Goal: Book appointment/travel/reservation

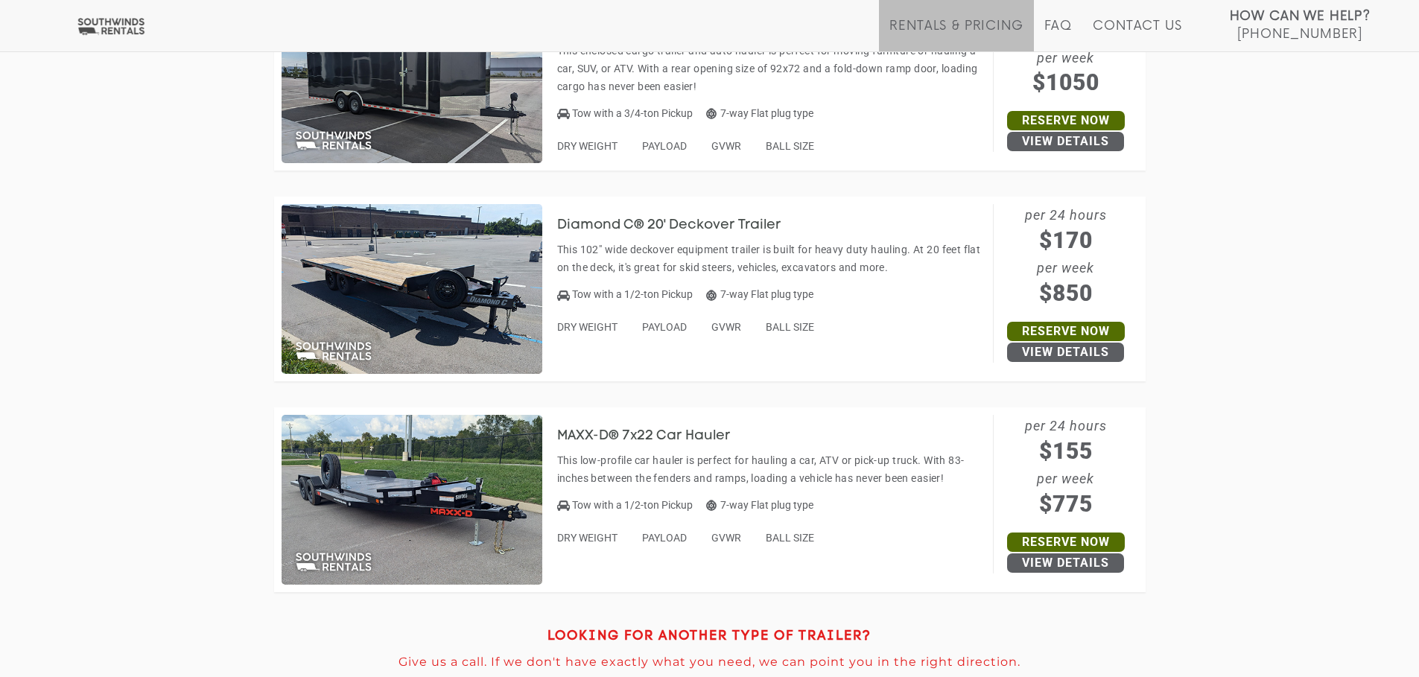
scroll to position [6702, 0]
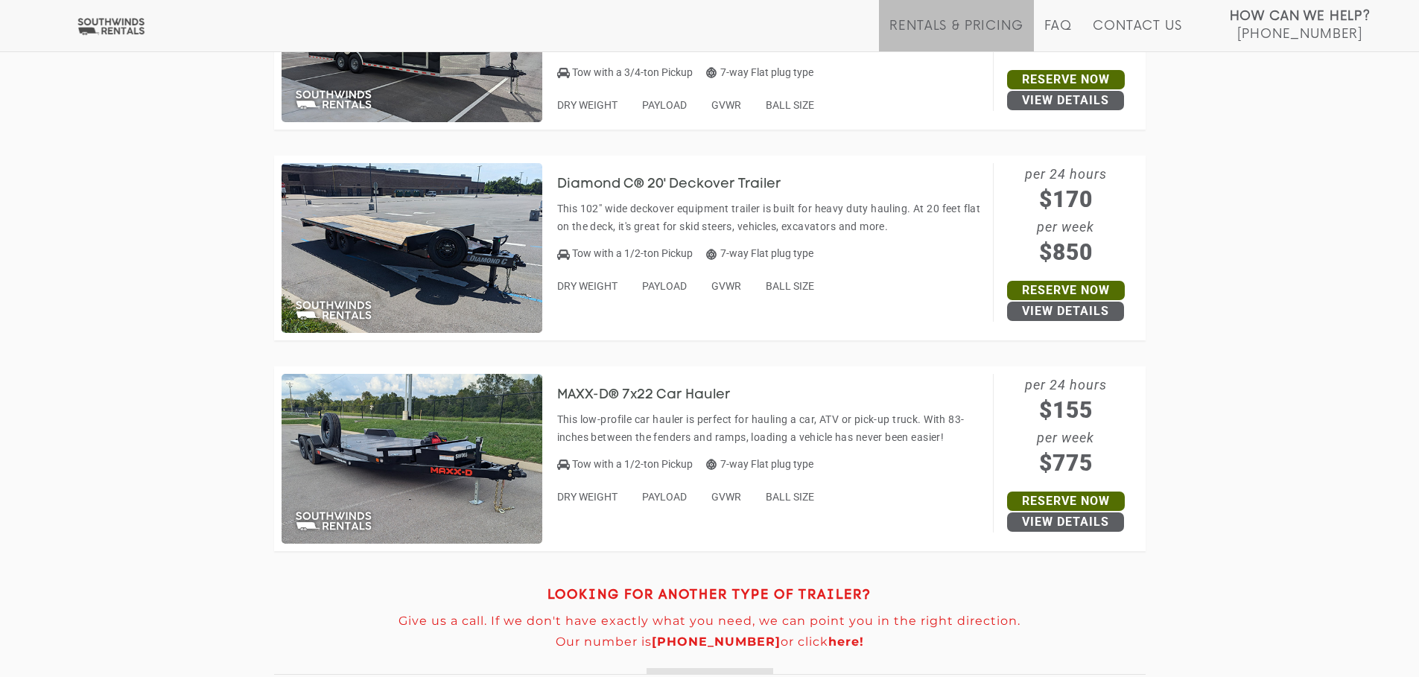
click at [404, 459] on img at bounding box center [411, 459] width 261 height 170
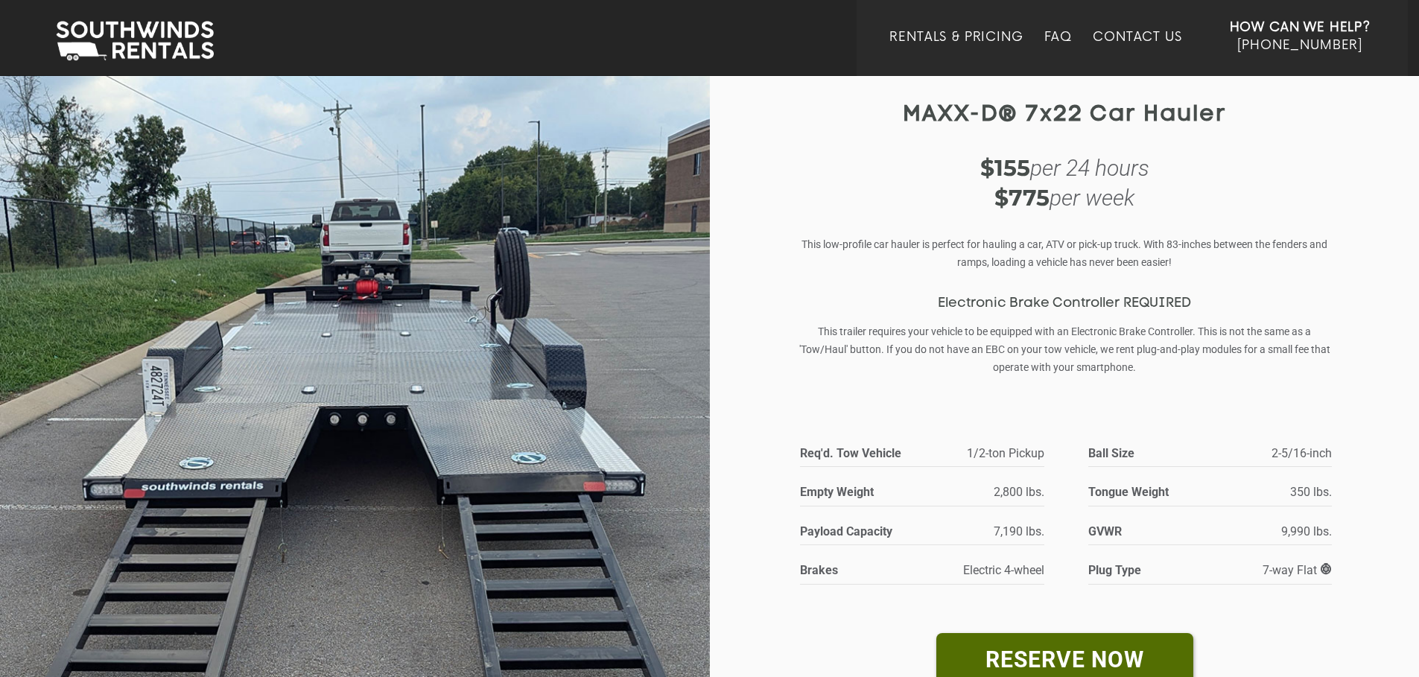
scroll to position [74, 0]
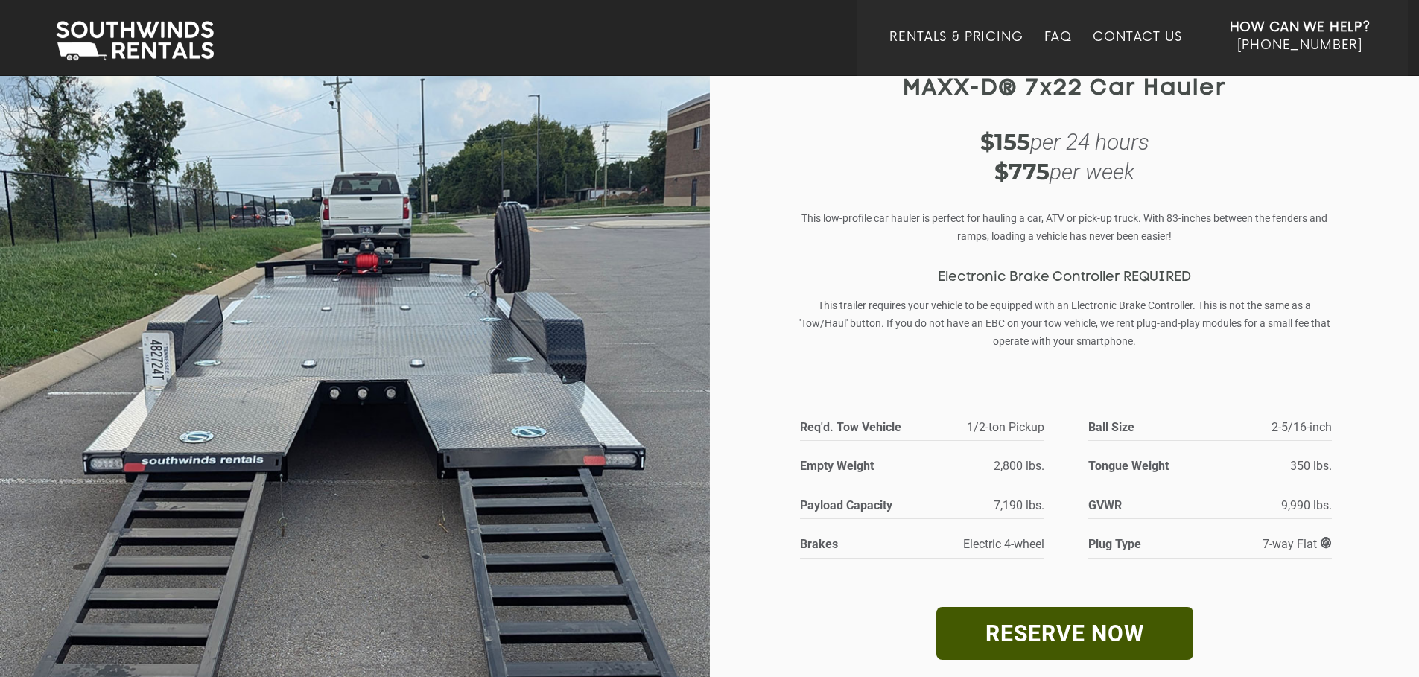
click at [1047, 622] on link "RESERVE NOW" at bounding box center [1064, 633] width 257 height 53
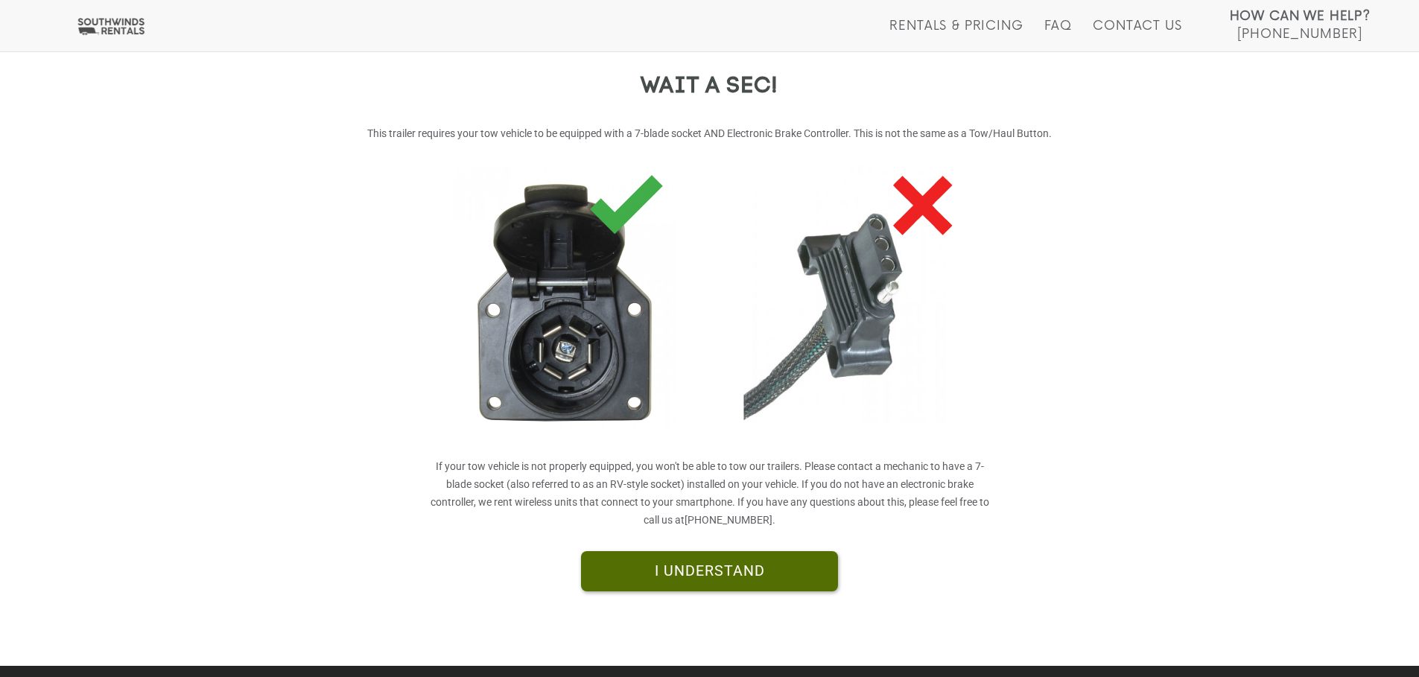
scroll to position [275, 0]
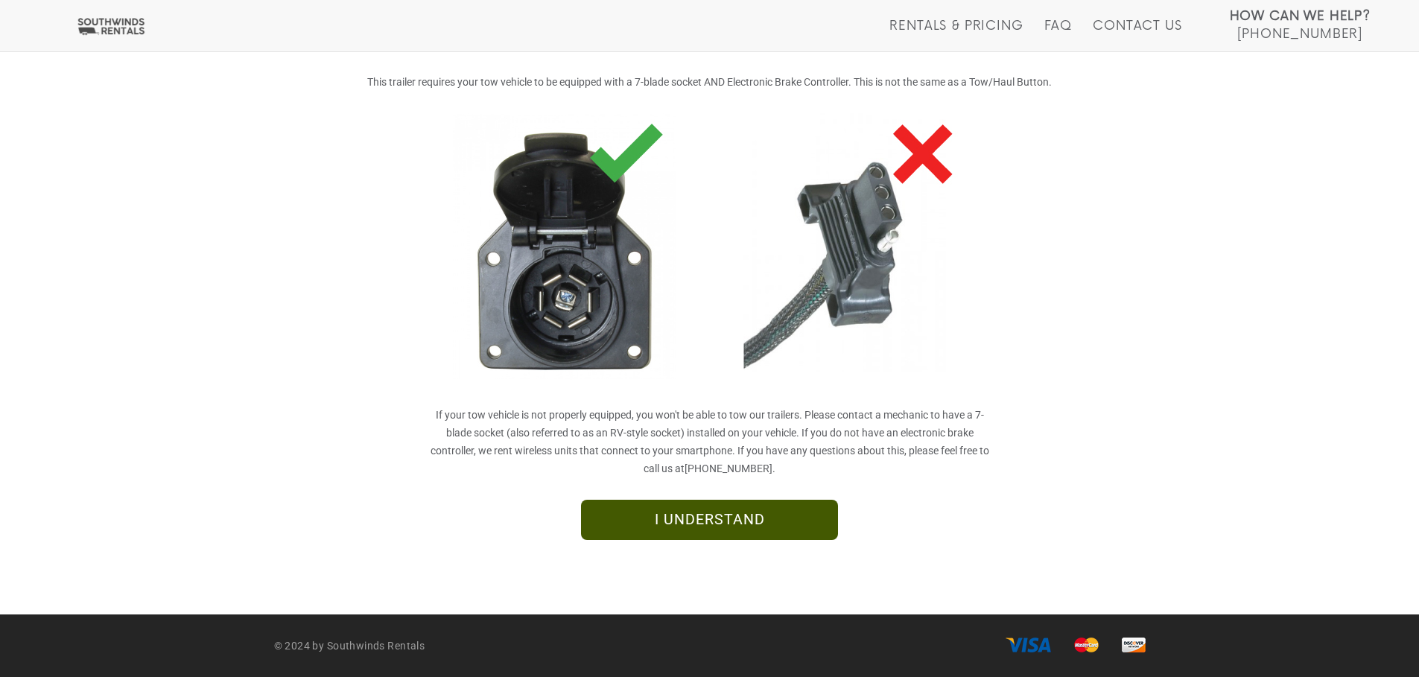
click at [711, 521] on link "I UNDERSTAND" at bounding box center [709, 520] width 257 height 40
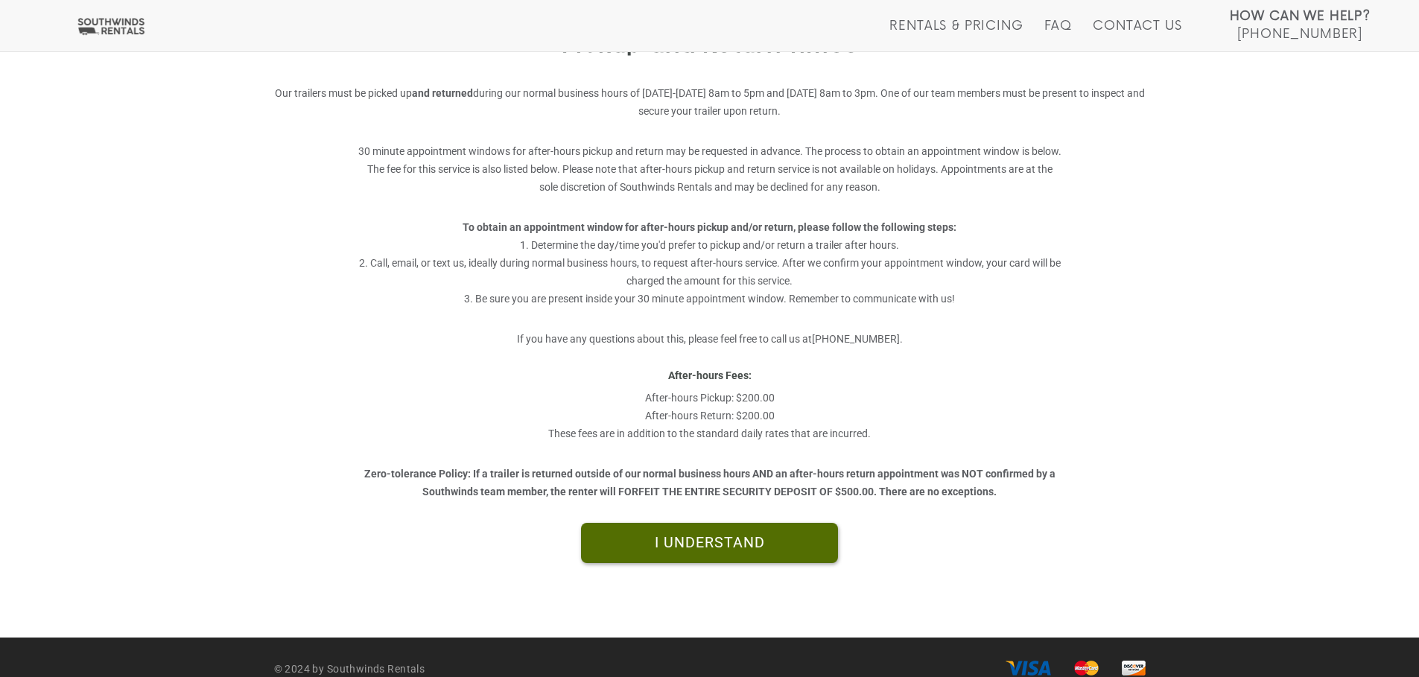
scroll to position [287, 0]
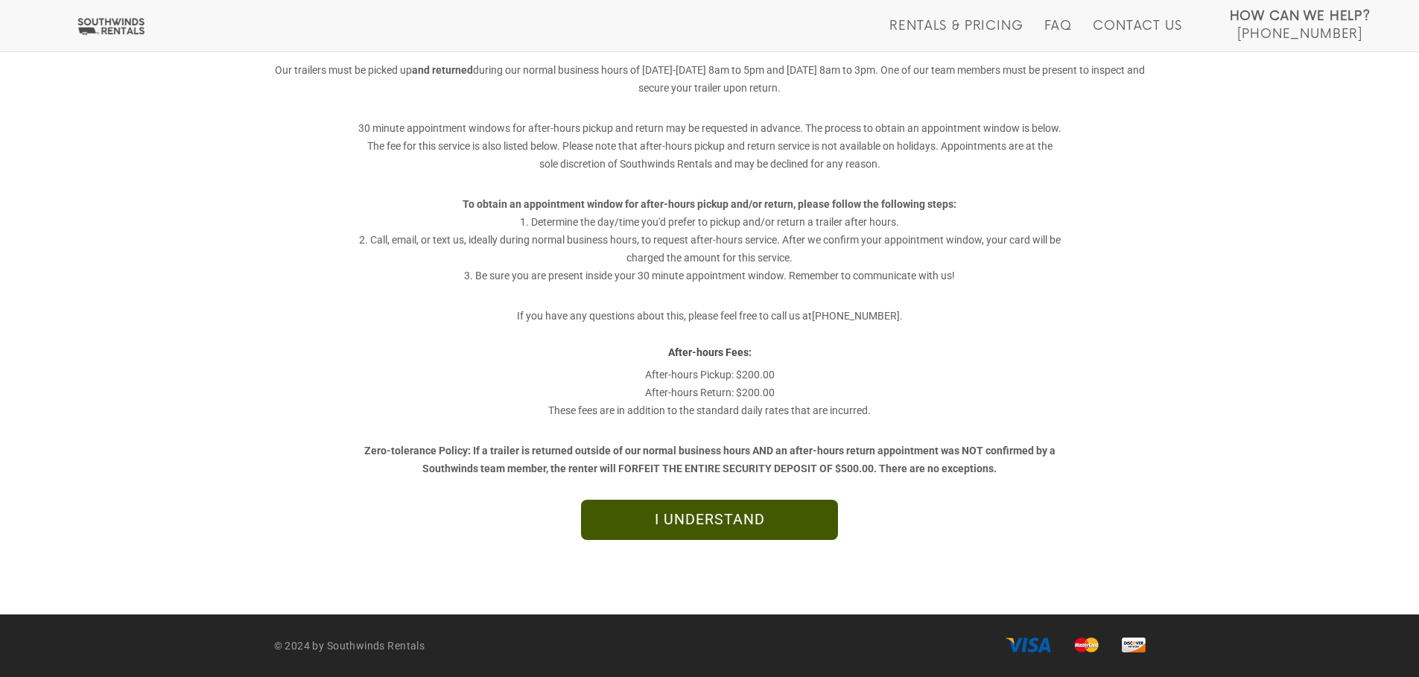
click at [697, 521] on link "I UNDERSTAND" at bounding box center [709, 520] width 257 height 40
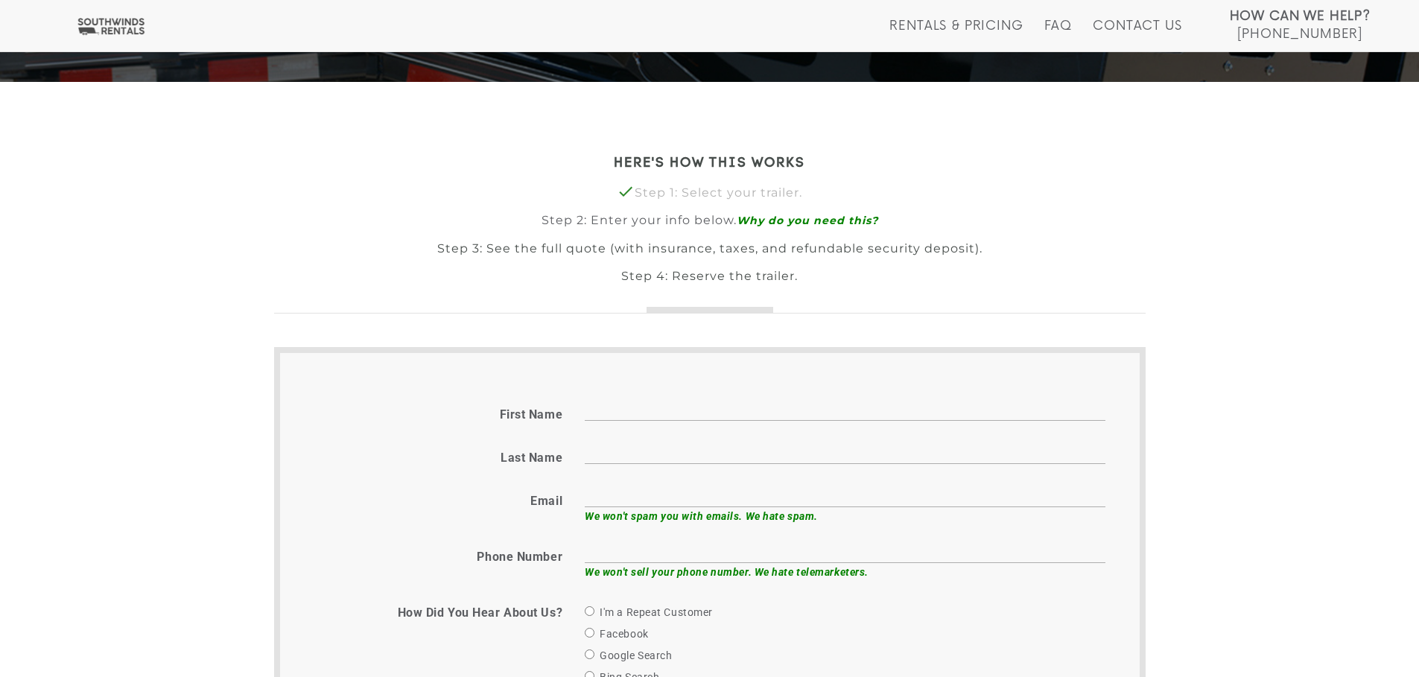
scroll to position [372, 0]
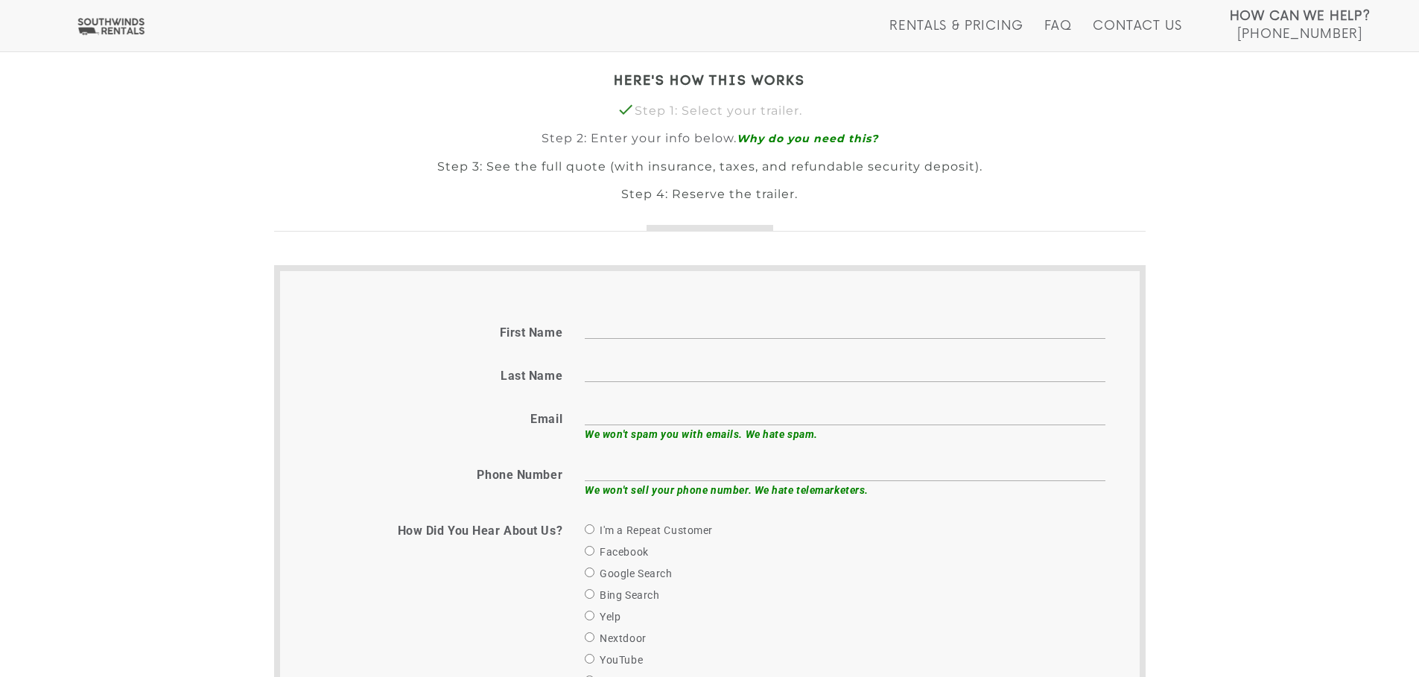
click at [588, 332] on input "First name" at bounding box center [845, 327] width 521 height 23
type input "David"
type input "Hawkins"
type input "dhawkins@fhdesign.com"
type input "6159741605"
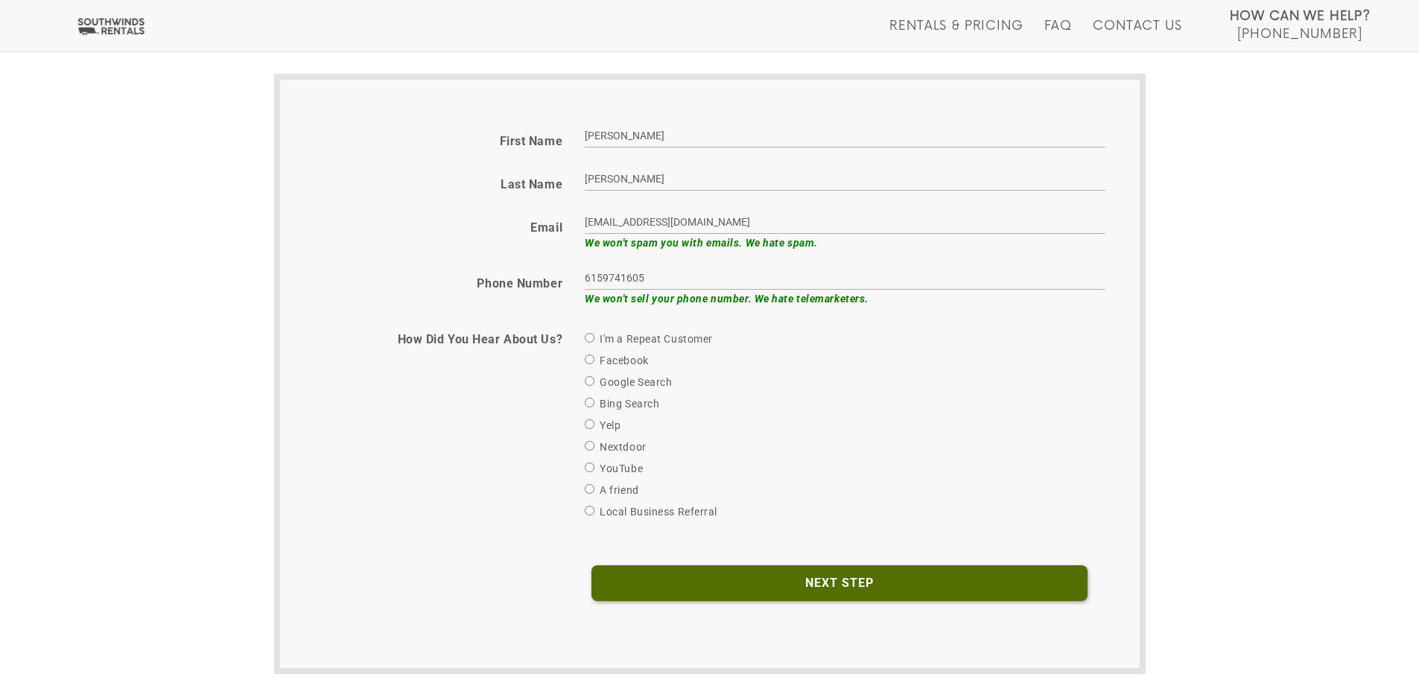
scroll to position [596, 0]
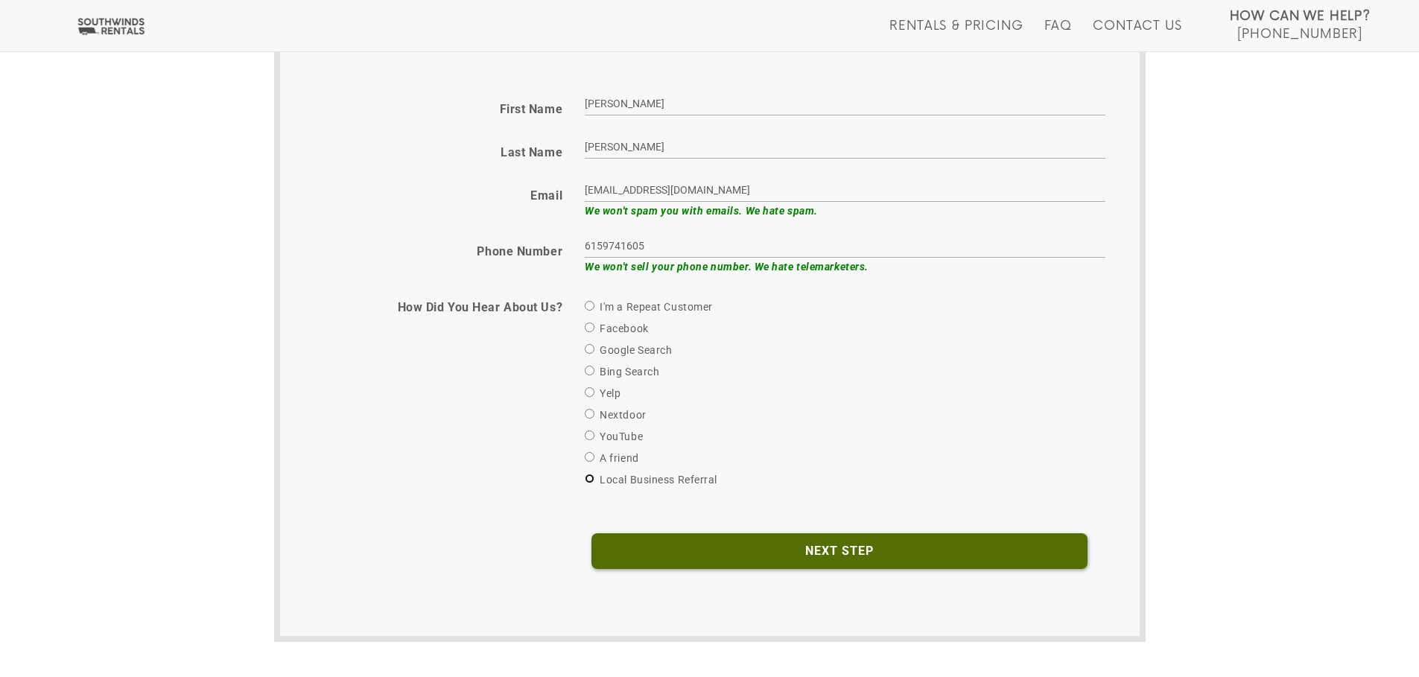
click at [588, 481] on input "Local Business Referral" at bounding box center [590, 479] width 10 height 10
radio input "true"
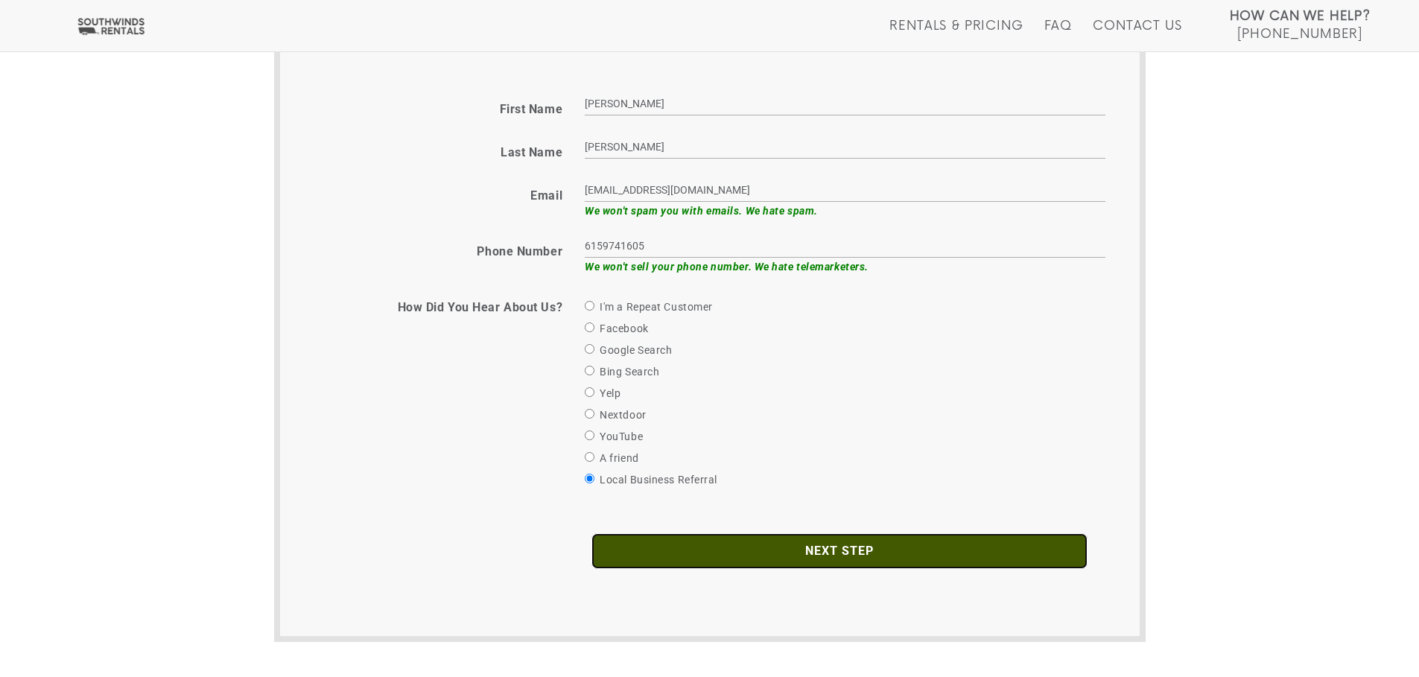
click at [829, 553] on input "Next Step" at bounding box center [839, 551] width 496 height 36
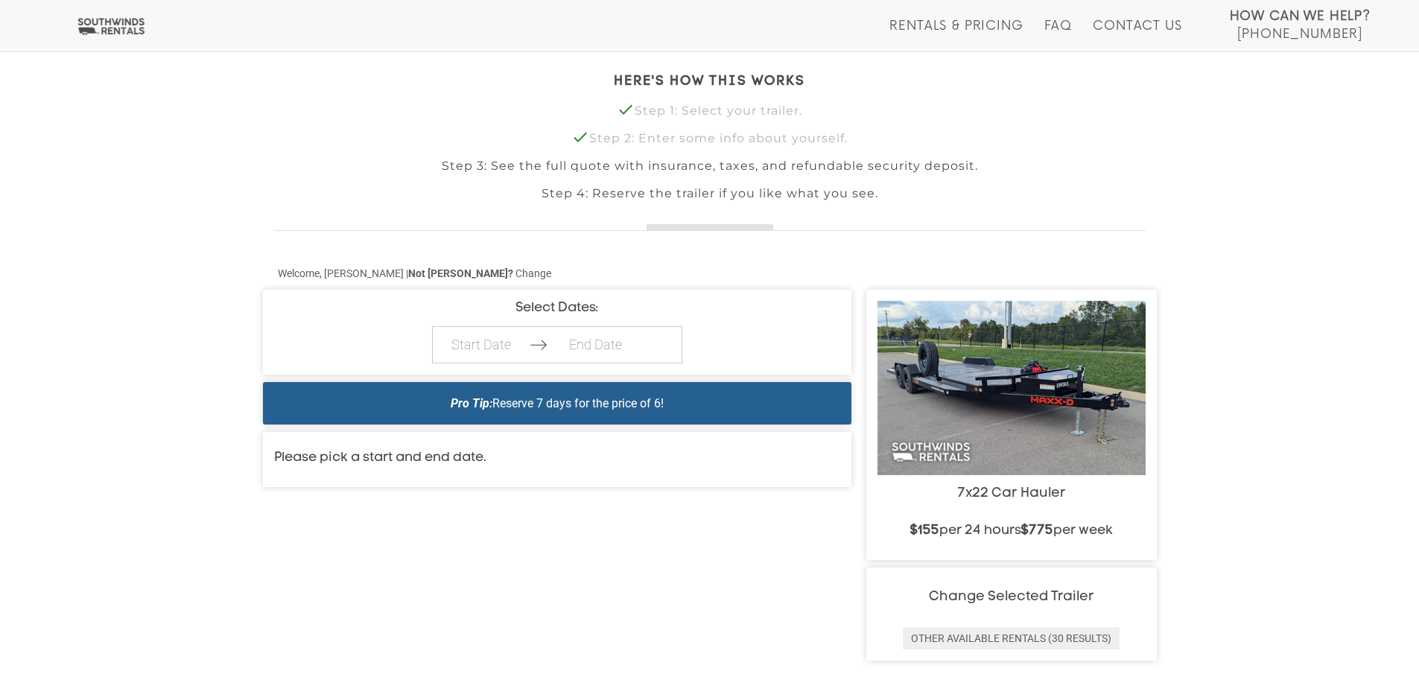
scroll to position [447, 0]
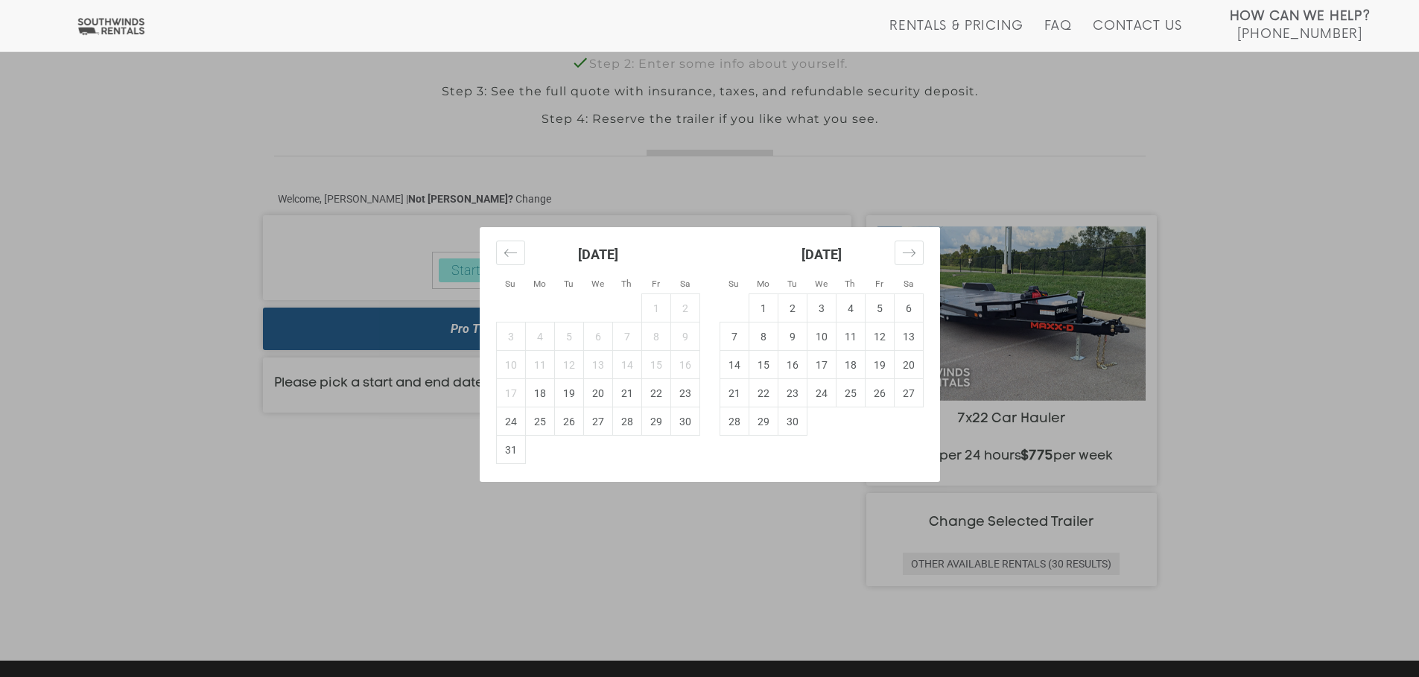
click at [628, 389] on td "21" at bounding box center [626, 393] width 29 height 28
type input "[DATE]"
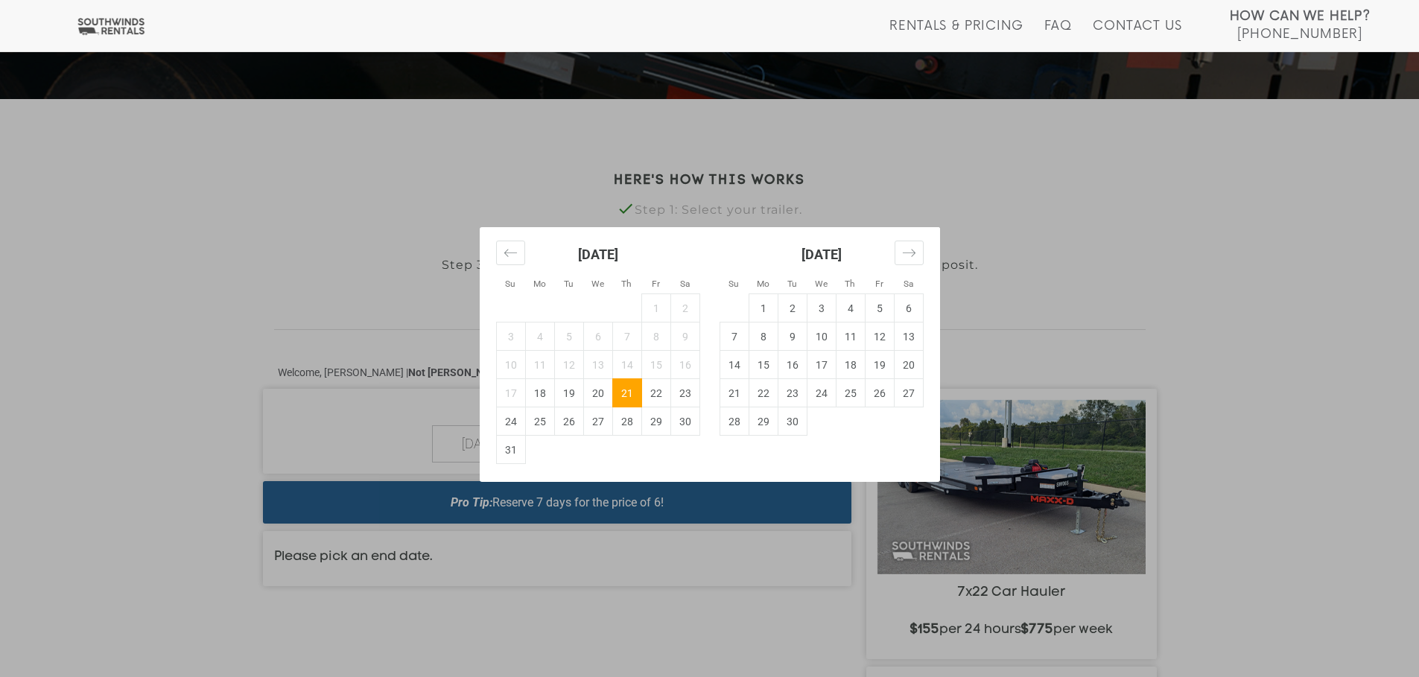
scroll to position [298, 0]
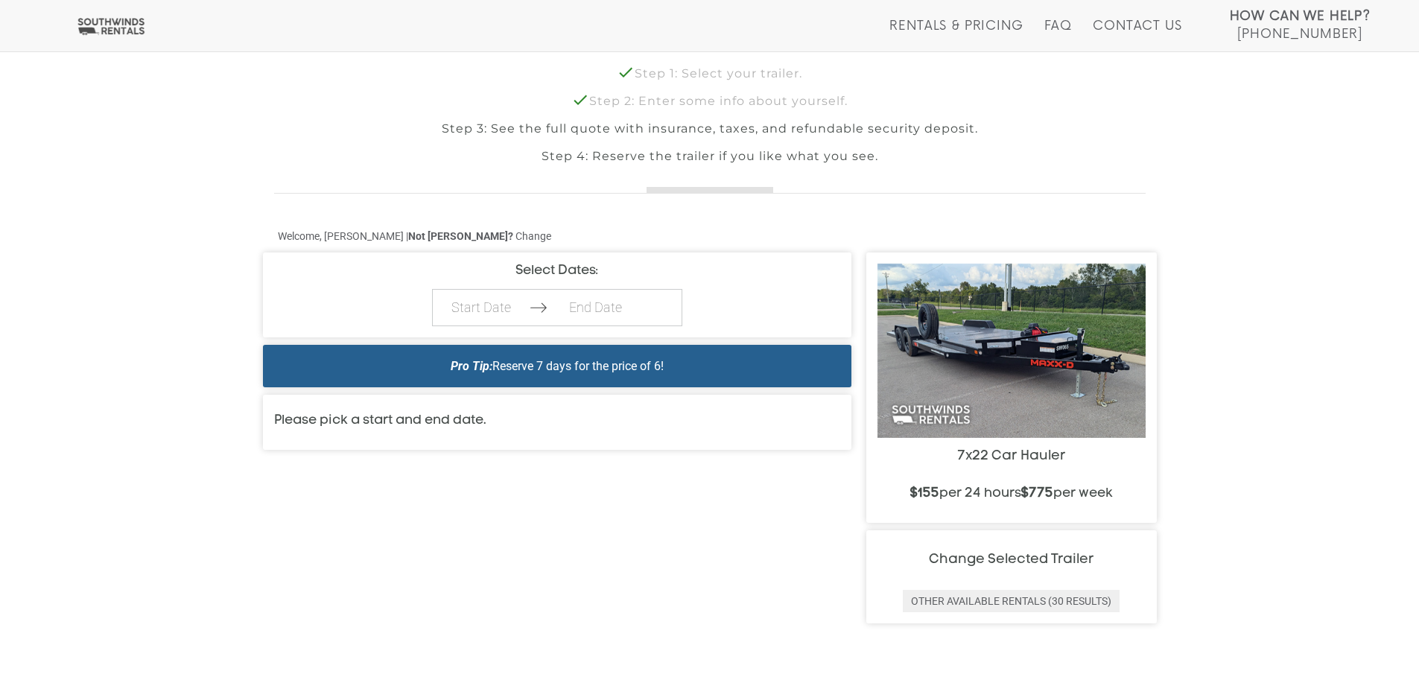
scroll to position [447, 0]
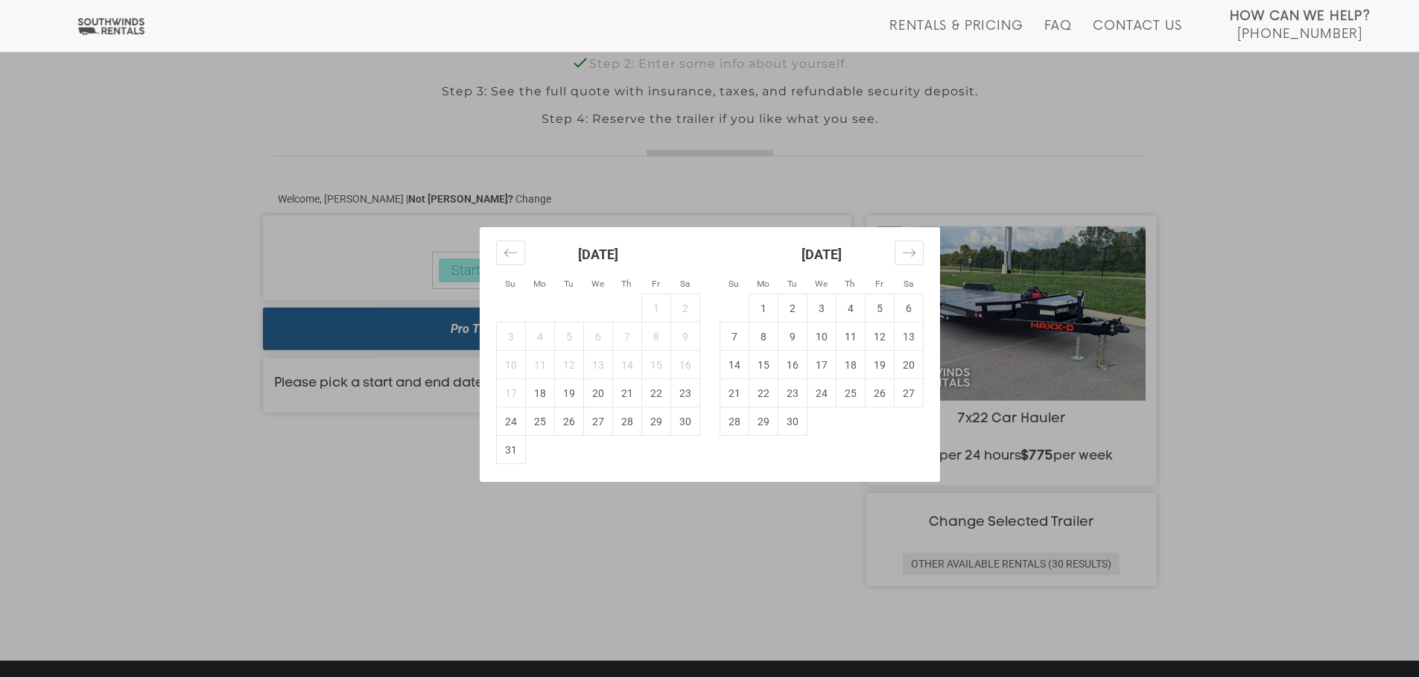
click at [623, 391] on td "21" at bounding box center [626, 393] width 29 height 28
type input "[DATE]"
click at [1206, 248] on div "Su Mo Tu We Th Fr Sa Su Mo Tu We Th Fr Sa [DATE] 1 2 3 4 5 6 7 8 9 10 11 12 13 …" at bounding box center [709, 338] width 1419 height 677
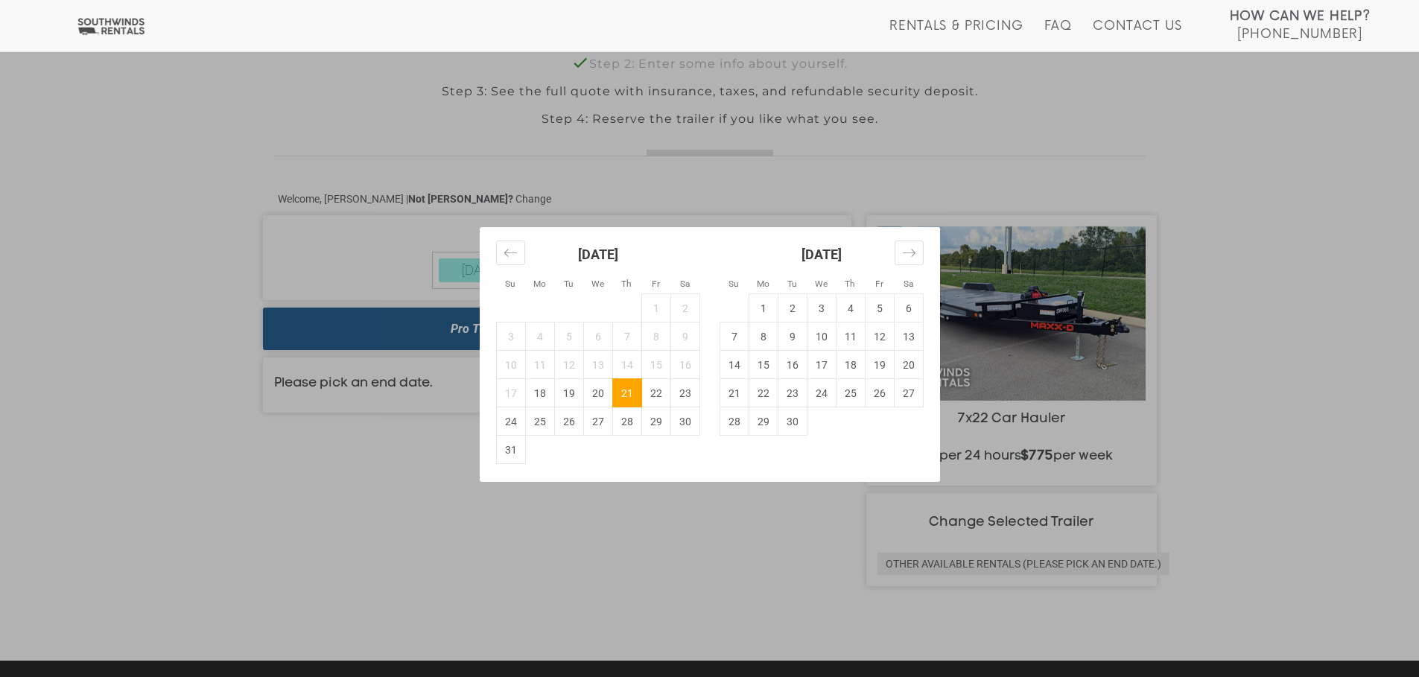
click at [631, 386] on td "21" at bounding box center [626, 393] width 29 height 28
click at [659, 216] on div "Su Mo Tu We Th Fr Sa Su Mo Tu We Th Fr Sa [DATE] 1 2 3 4 5 6 7 8 9 10 11 12 13 …" at bounding box center [709, 338] width 1419 height 677
click at [655, 391] on td "22" at bounding box center [655, 393] width 29 height 28
type input "[DATE]"
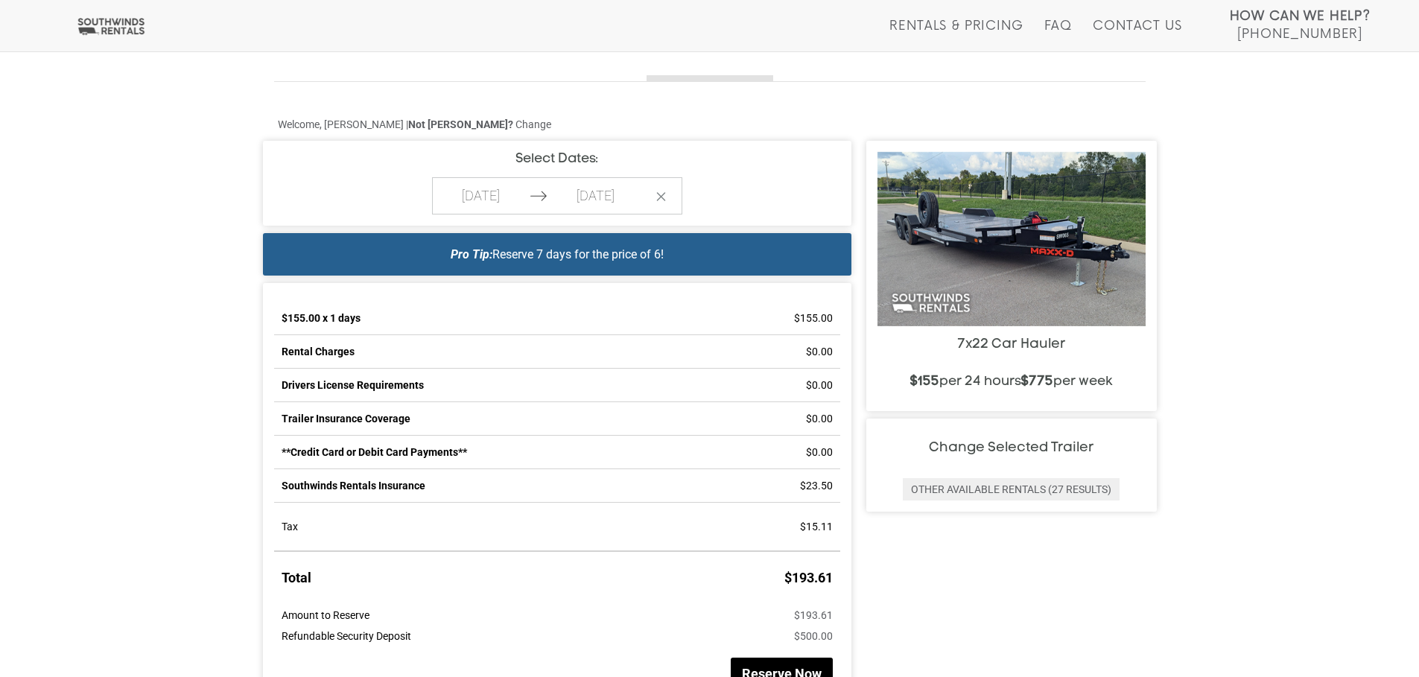
scroll to position [596, 0]
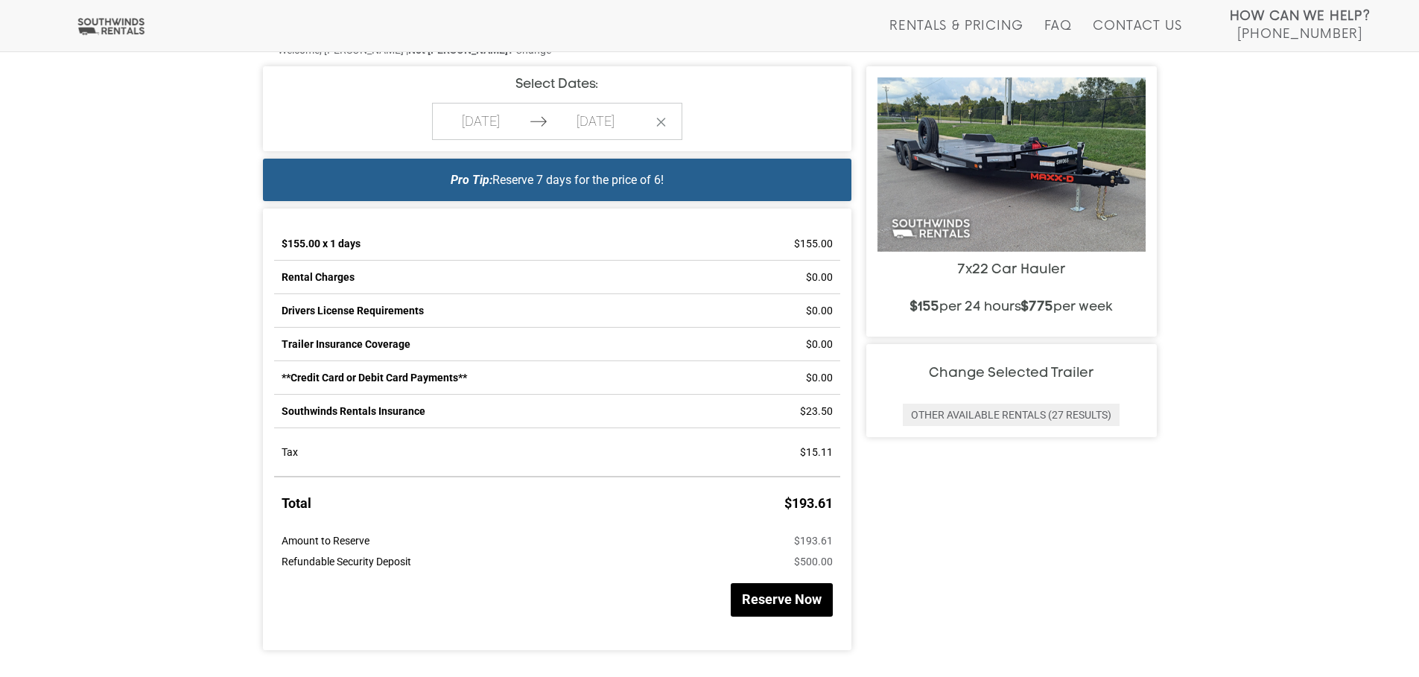
click at [773, 596] on button "Reserve Now" at bounding box center [782, 600] width 102 height 34
